Goal: Use online tool/utility: Utilize a website feature to perform a specific function

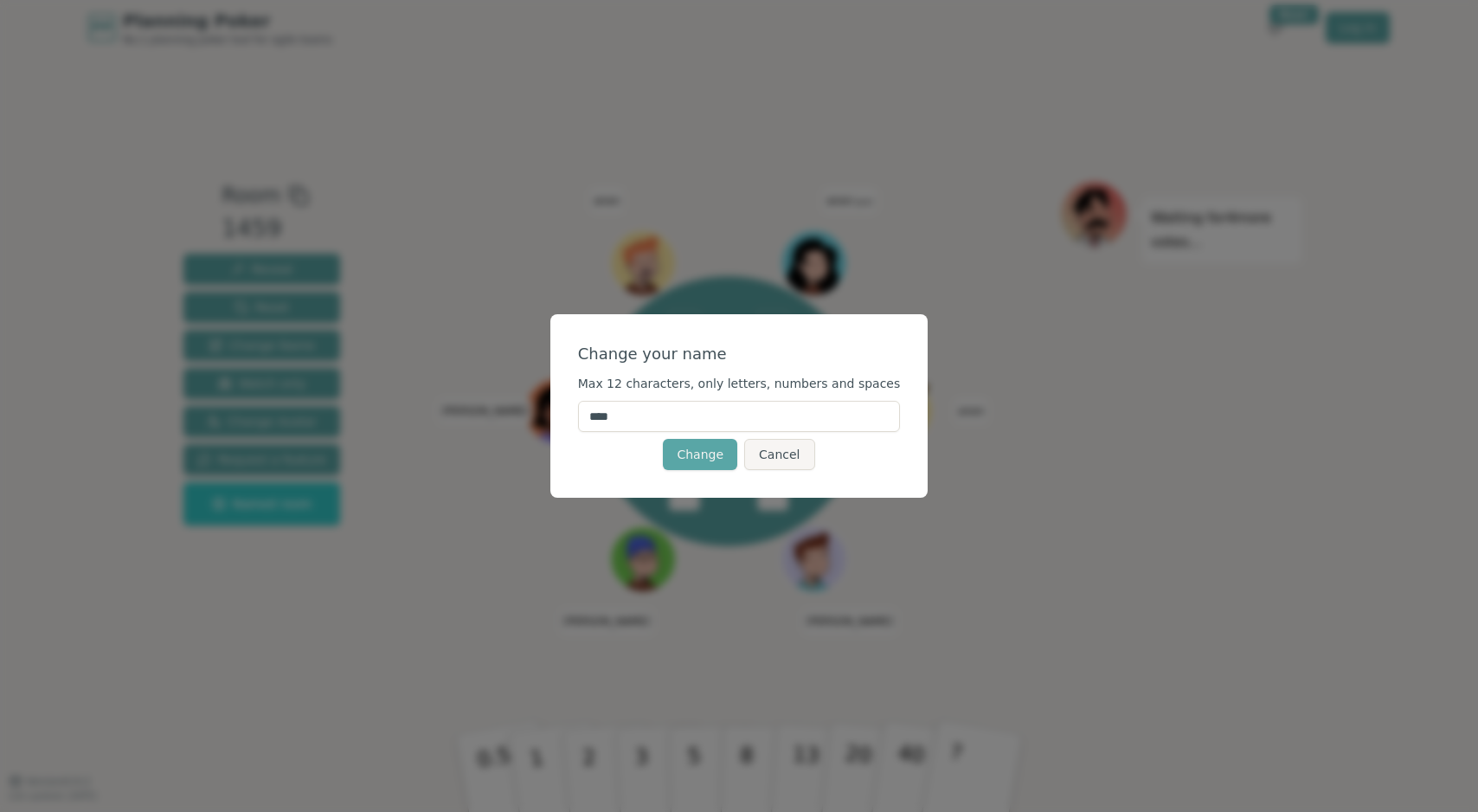
click at [657, 417] on input "****" at bounding box center [739, 415] width 322 height 31
type input "****"
click button "Change" at bounding box center [700, 453] width 74 height 31
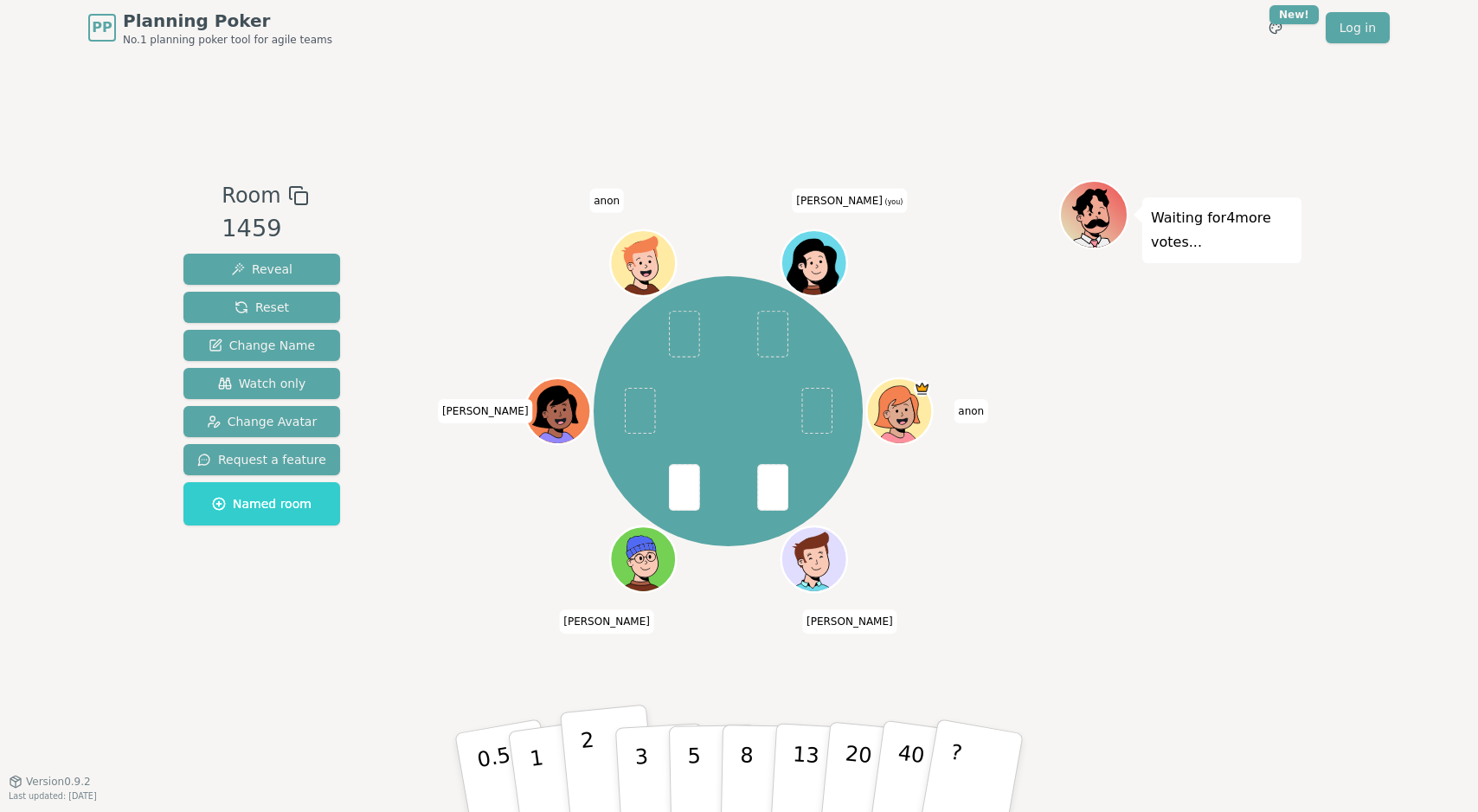
click at [600, 764] on button "2" at bounding box center [608, 772] width 98 height 137
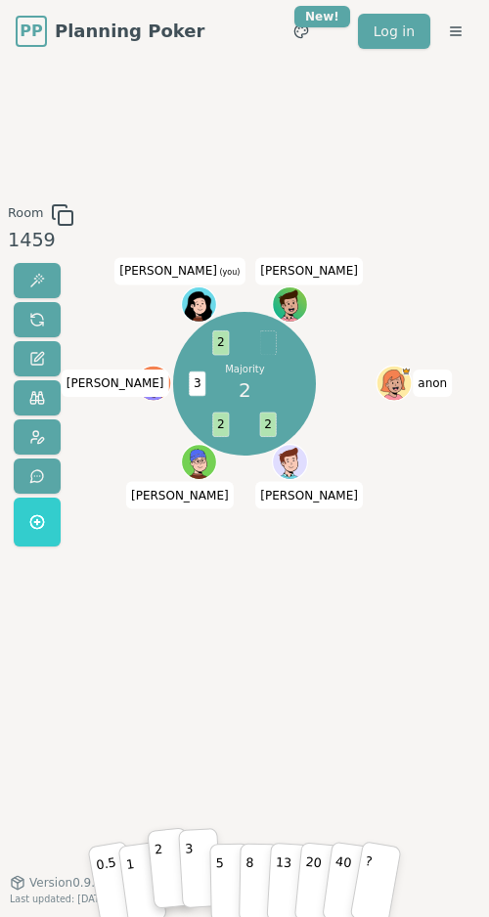
click at [190, 861] on p "3" at bounding box center [190, 867] width 12 height 66
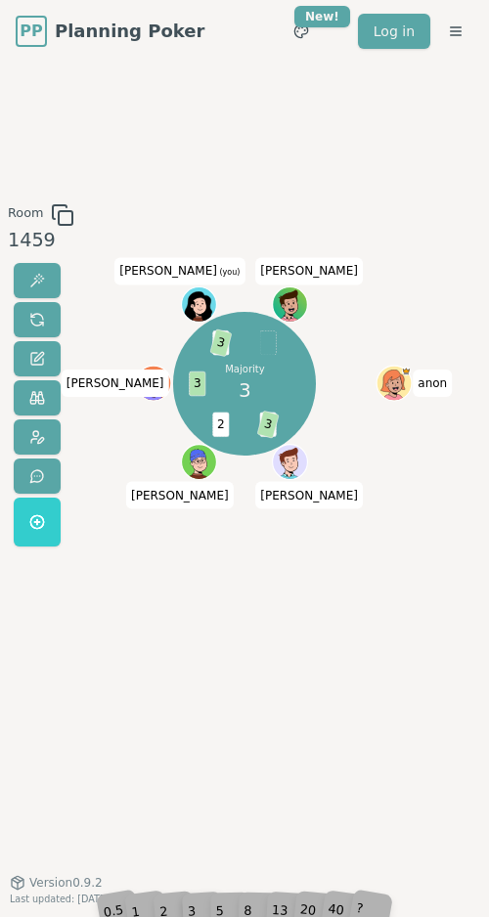
click at [178, 876] on div "2" at bounding box center [170, 878] width 35 height 62
click at [27, 311] on button at bounding box center [37, 319] width 47 height 35
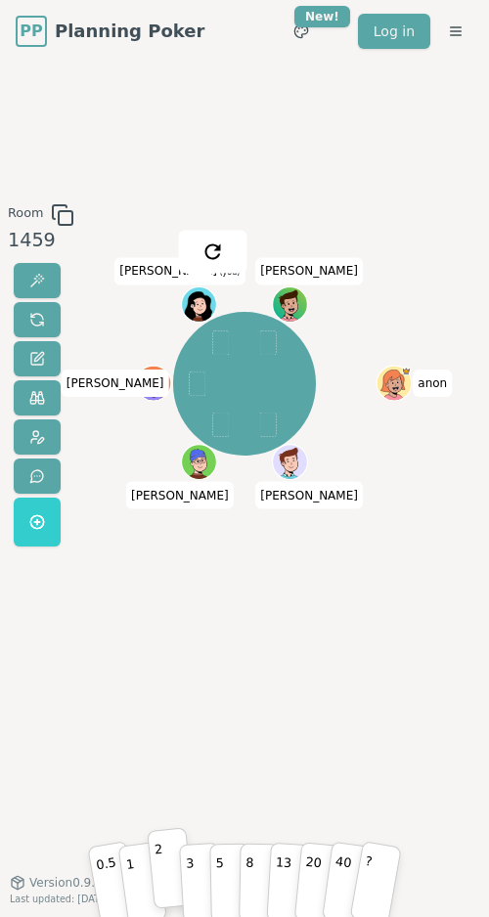
click at [169, 876] on button "2" at bounding box center [170, 867] width 47 height 81
click at [194, 886] on button "3" at bounding box center [200, 868] width 44 height 80
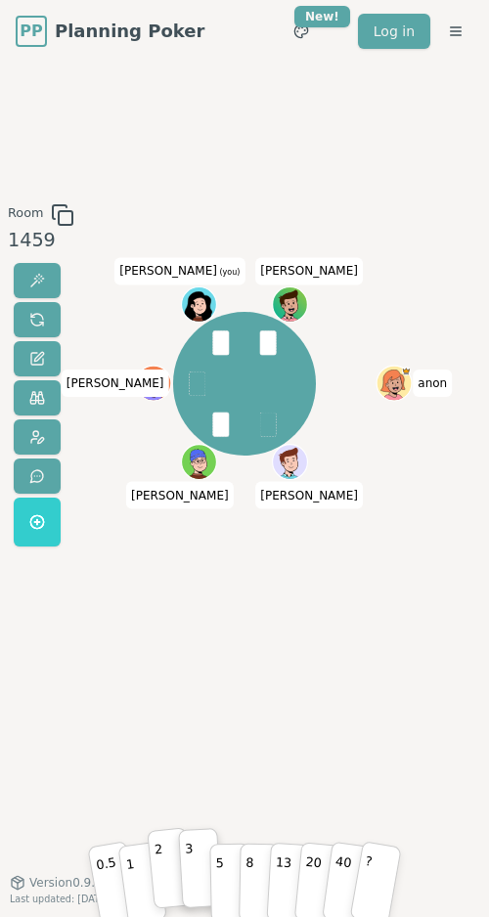
click at [157, 882] on p "2" at bounding box center [160, 868] width 15 height 66
click at [189, 880] on p "3" at bounding box center [190, 867] width 12 height 66
click at [45, 315] on button at bounding box center [37, 319] width 47 height 35
click at [188, 879] on p "3" at bounding box center [190, 867] width 12 height 66
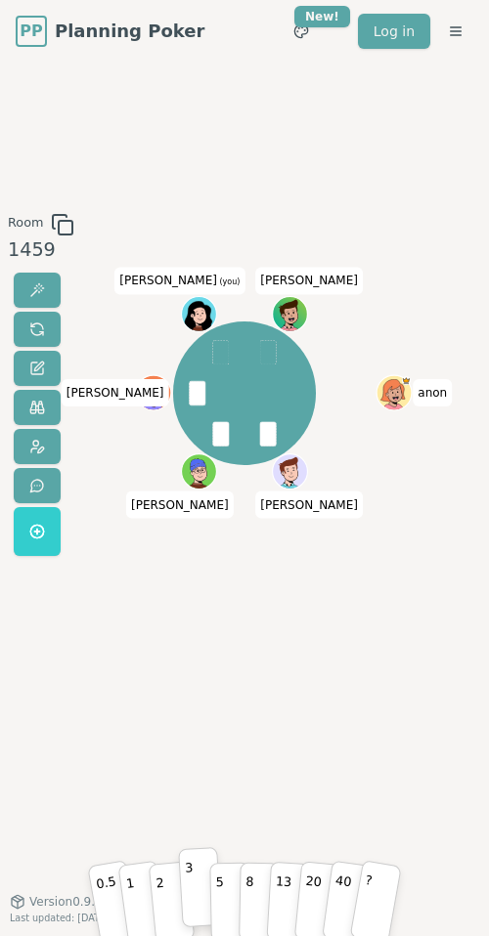
click at [193, 891] on p "3" at bounding box center [190, 887] width 12 height 66
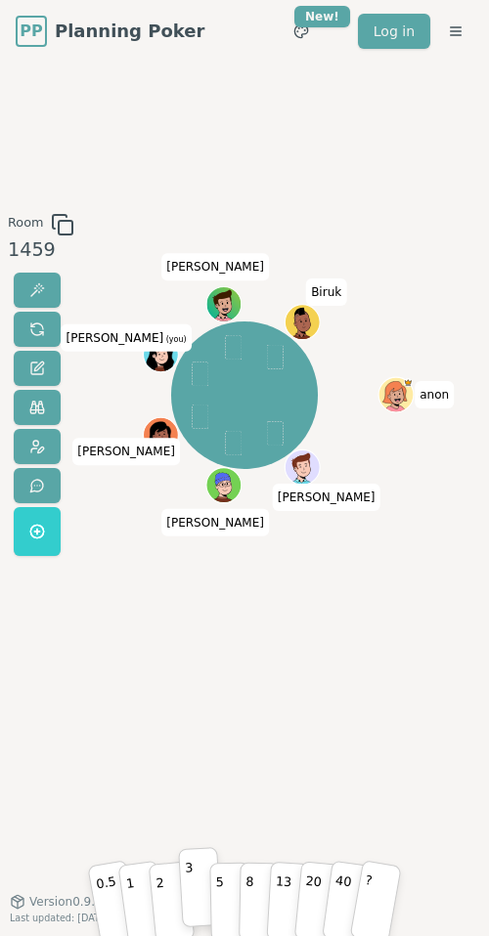
click at [192, 879] on p "3" at bounding box center [190, 887] width 12 height 66
